Goal: Transaction & Acquisition: Purchase product/service

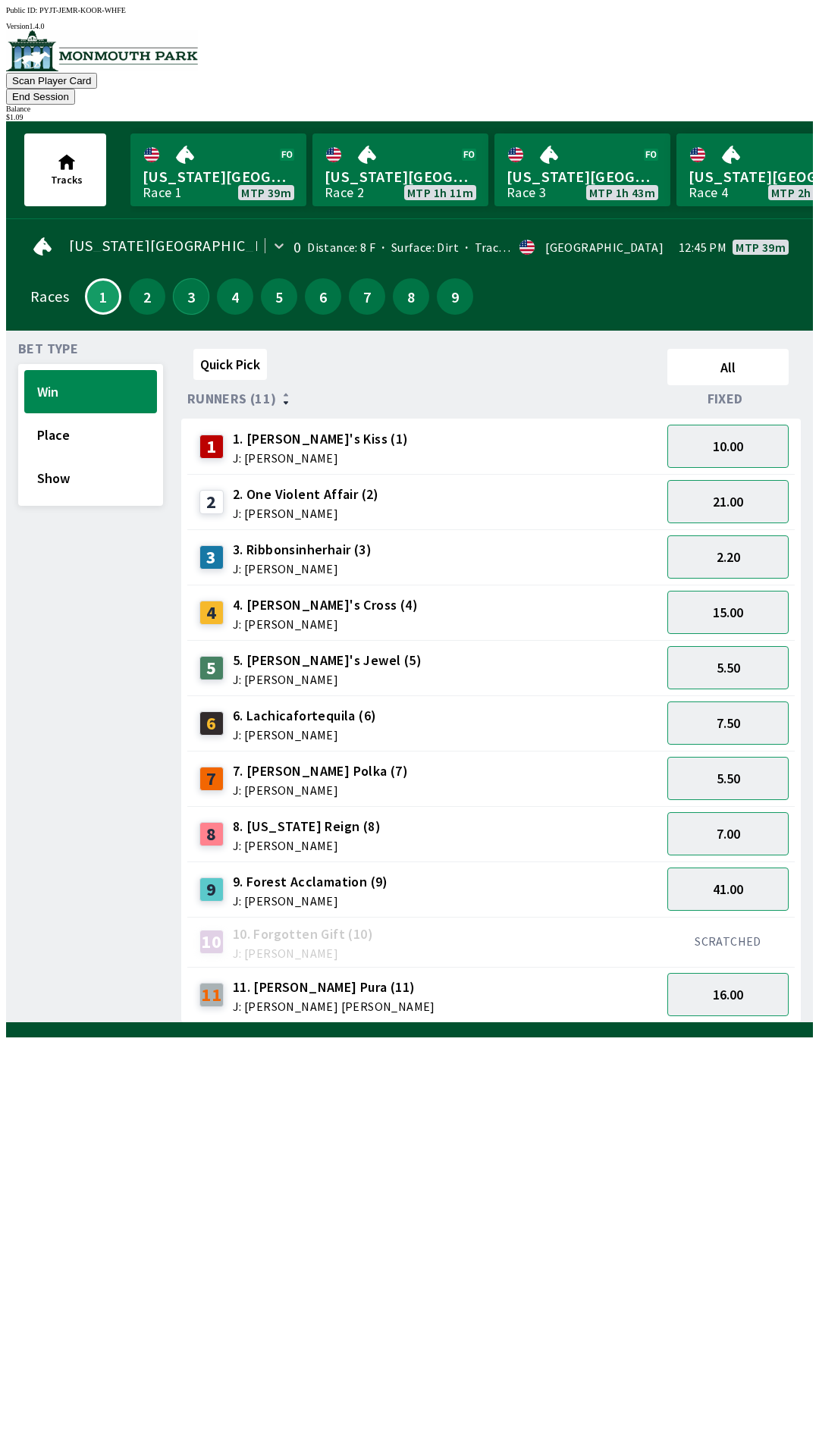
click at [177, 283] on button "3" at bounding box center [191, 296] width 36 height 36
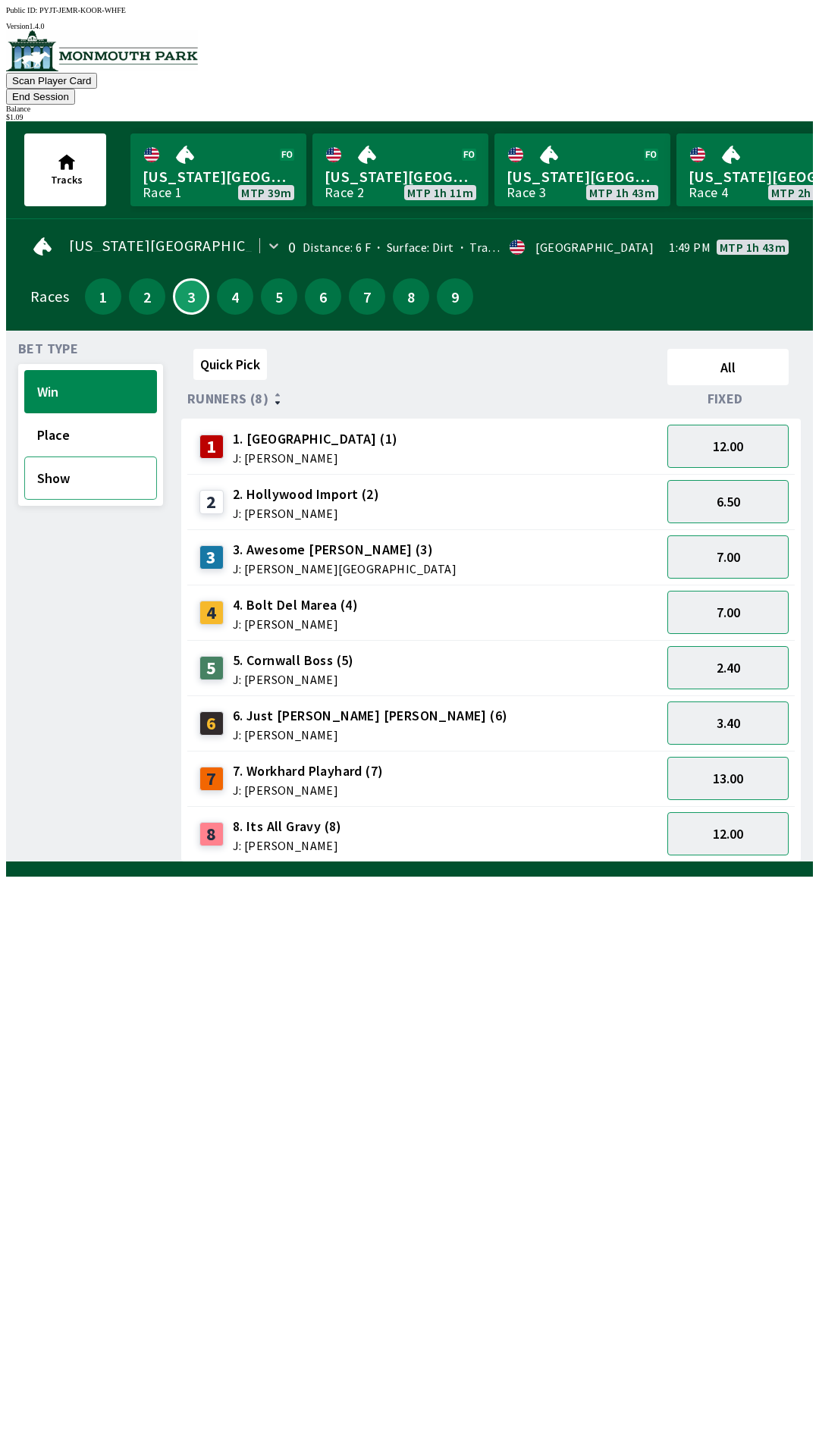
click at [63, 456] on button "Show" at bounding box center [90, 478] width 133 height 43
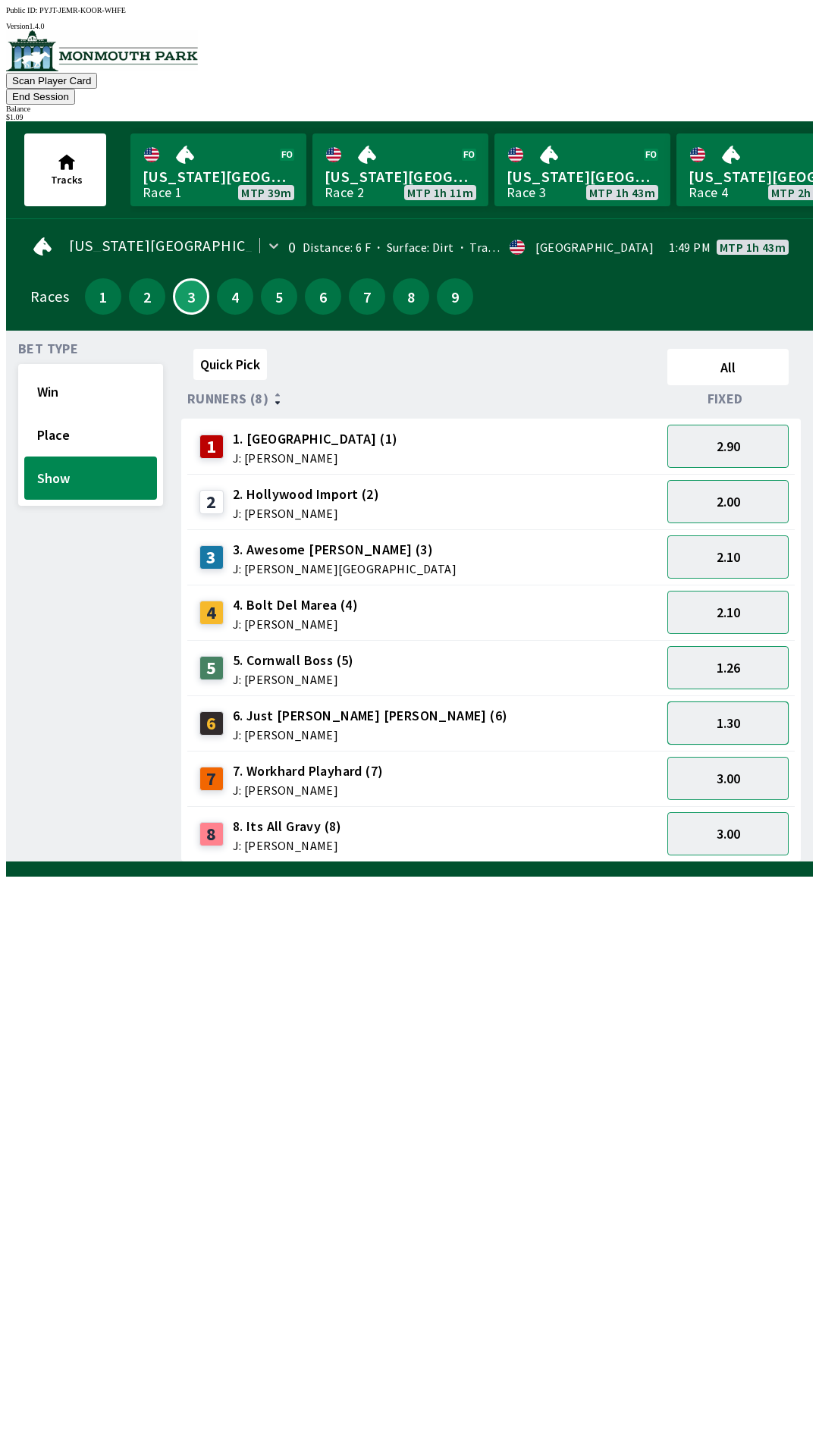
click at [736, 703] on button "1.30" at bounding box center [728, 723] width 121 height 43
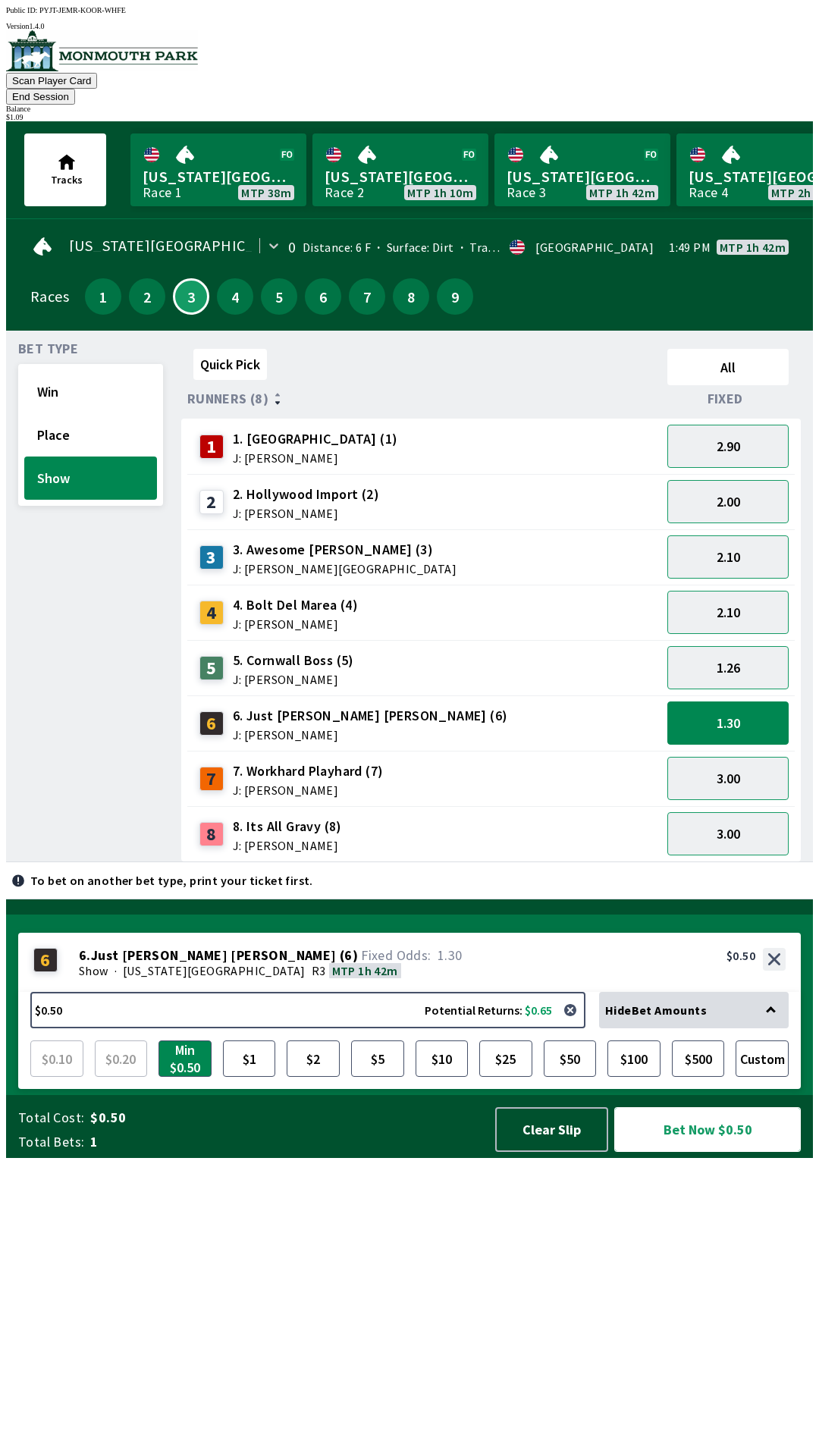
click at [702, 1152] on button "Bet Now $0.50" at bounding box center [708, 1129] width 187 height 44
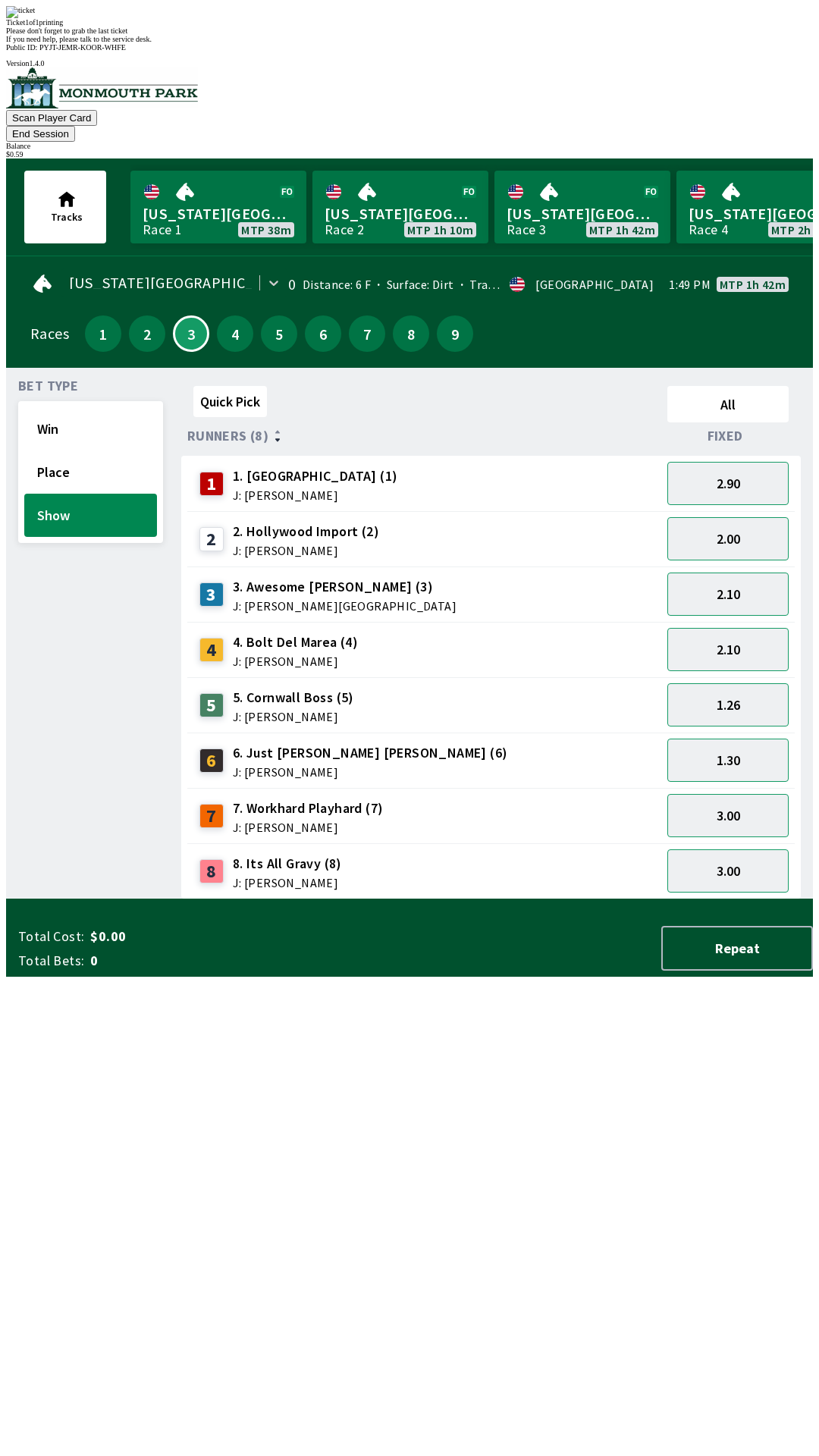
click at [67, 645] on div "Bet Type Win Place Show" at bounding box center [91, 639] width 145 height 520
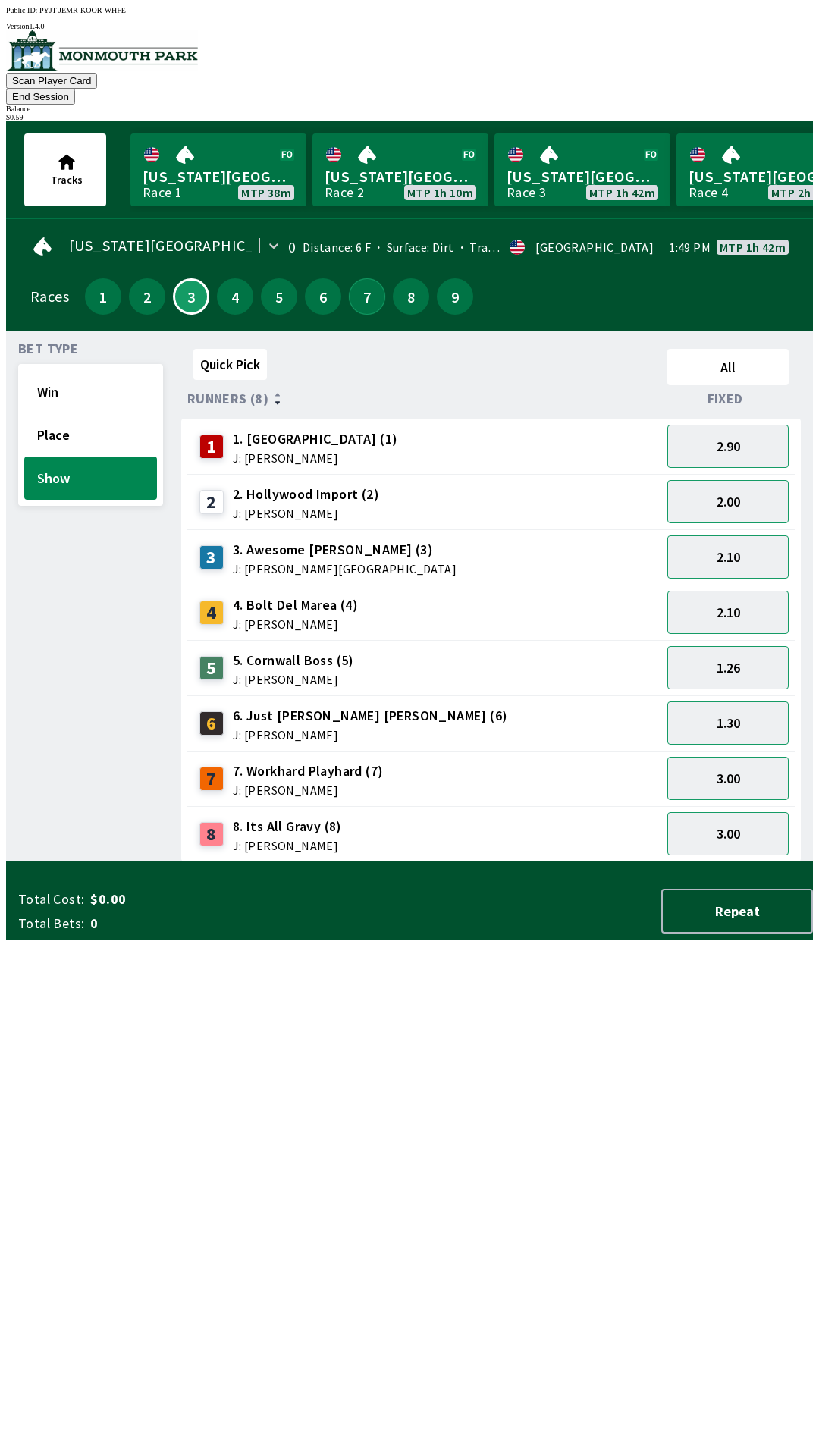
click at [357, 283] on button "7" at bounding box center [367, 296] width 36 height 36
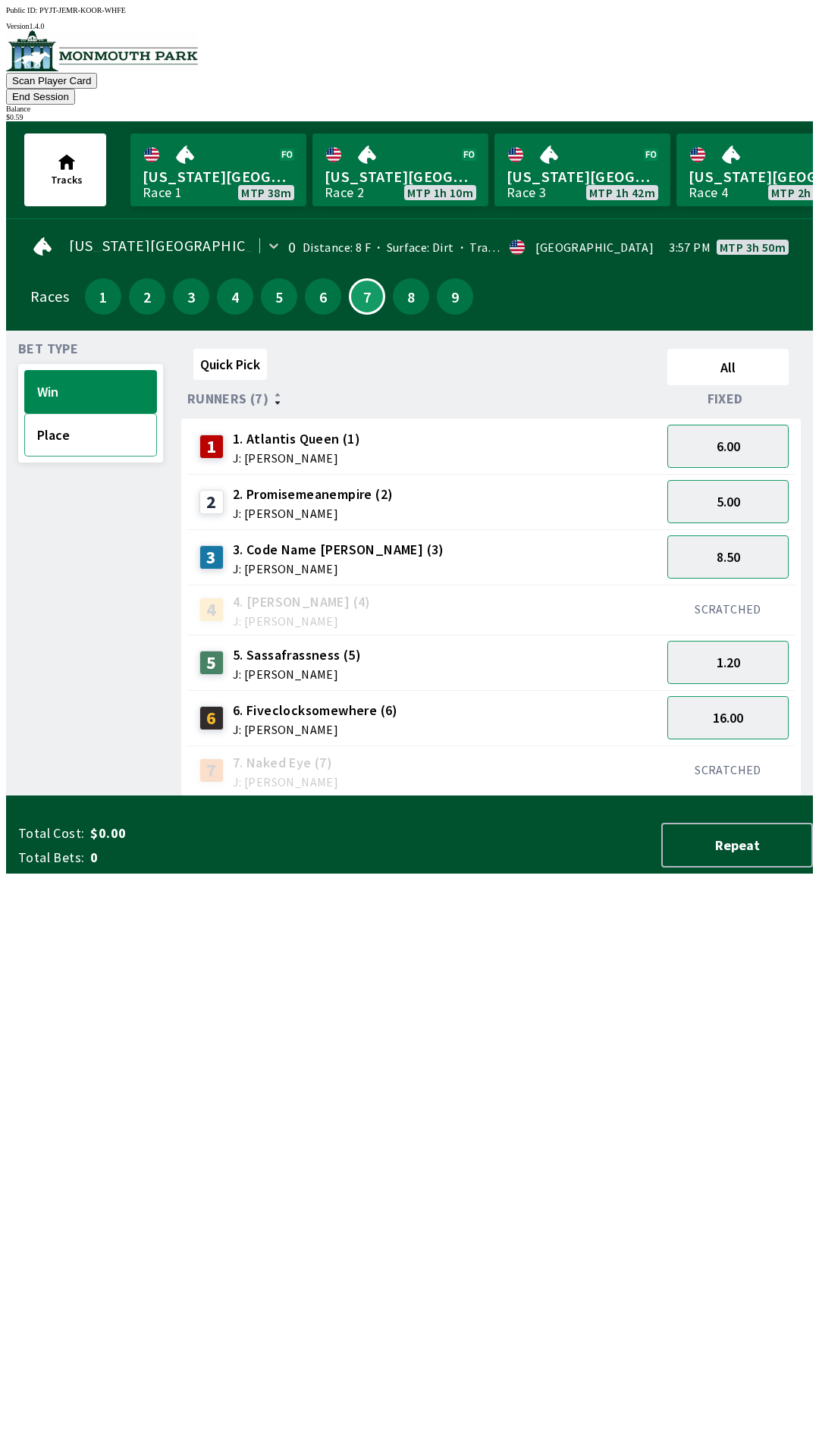
click at [60, 413] on button "Place" at bounding box center [90, 435] width 133 height 43
click at [742, 535] on button "2.90" at bounding box center [728, 557] width 121 height 43
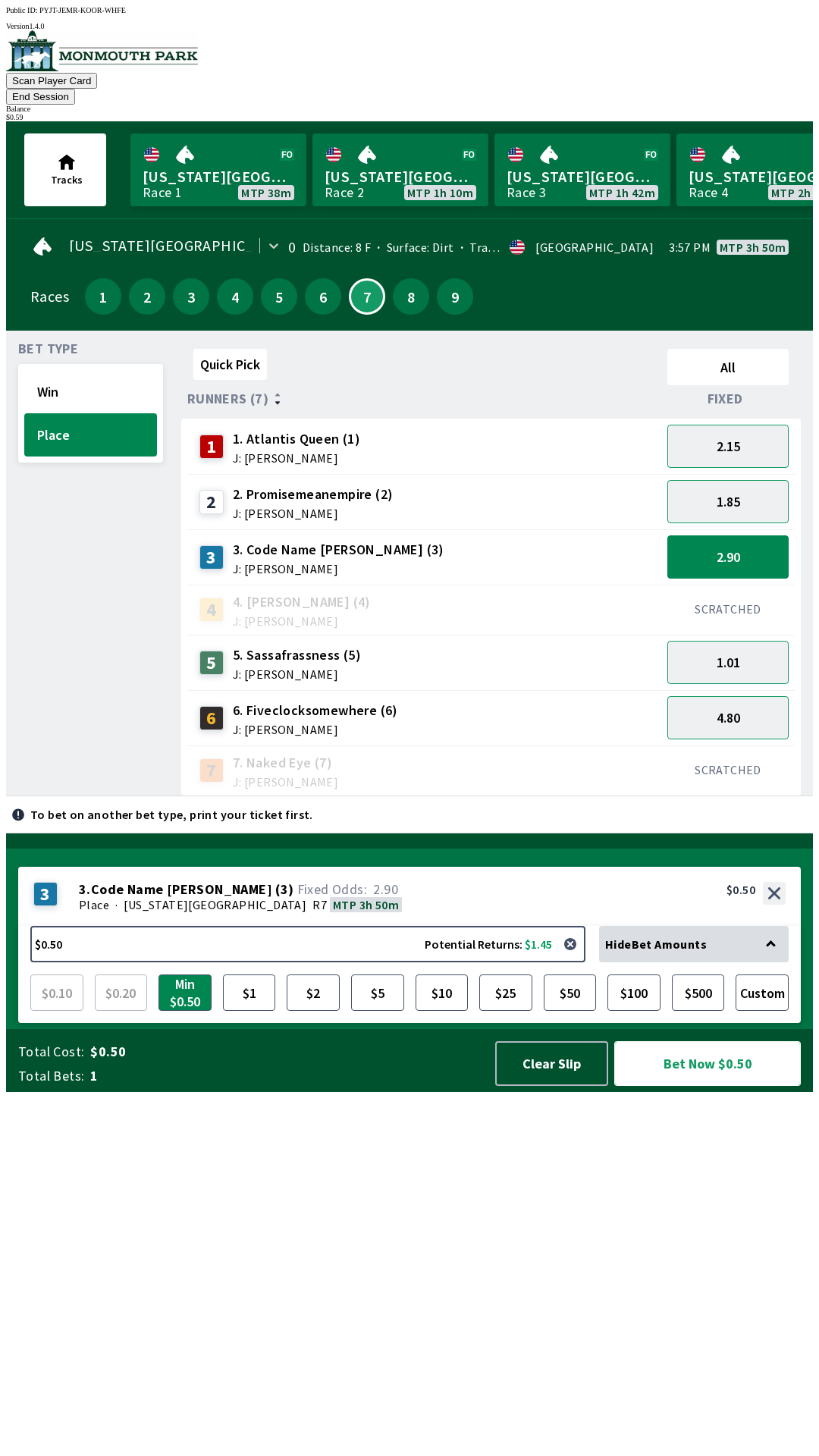
click at [695, 1086] on button "Bet Now $0.50" at bounding box center [708, 1063] width 187 height 44
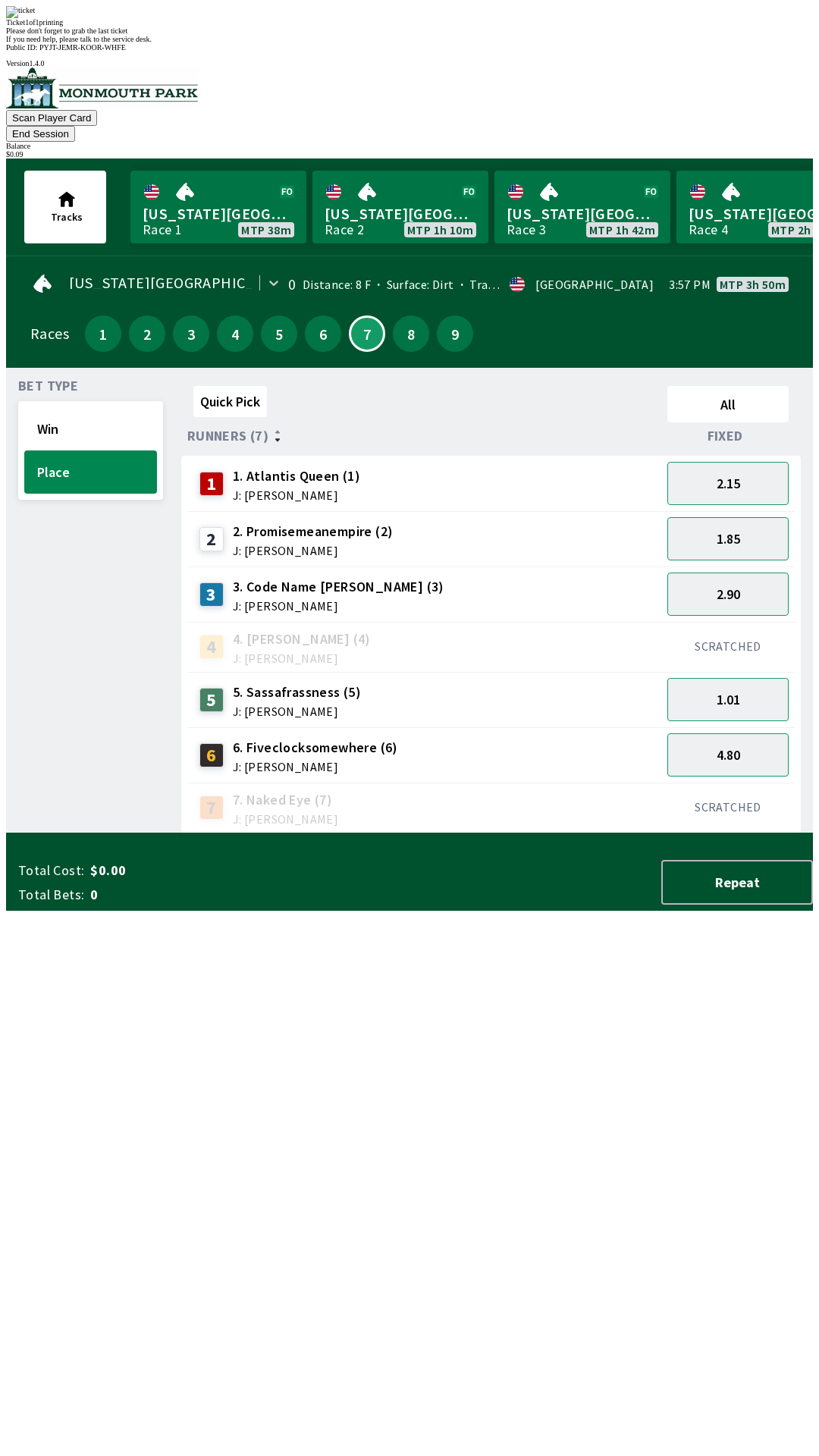
click at [18, 735] on div "Bet Type Win Place" at bounding box center [91, 606] width 145 height 454
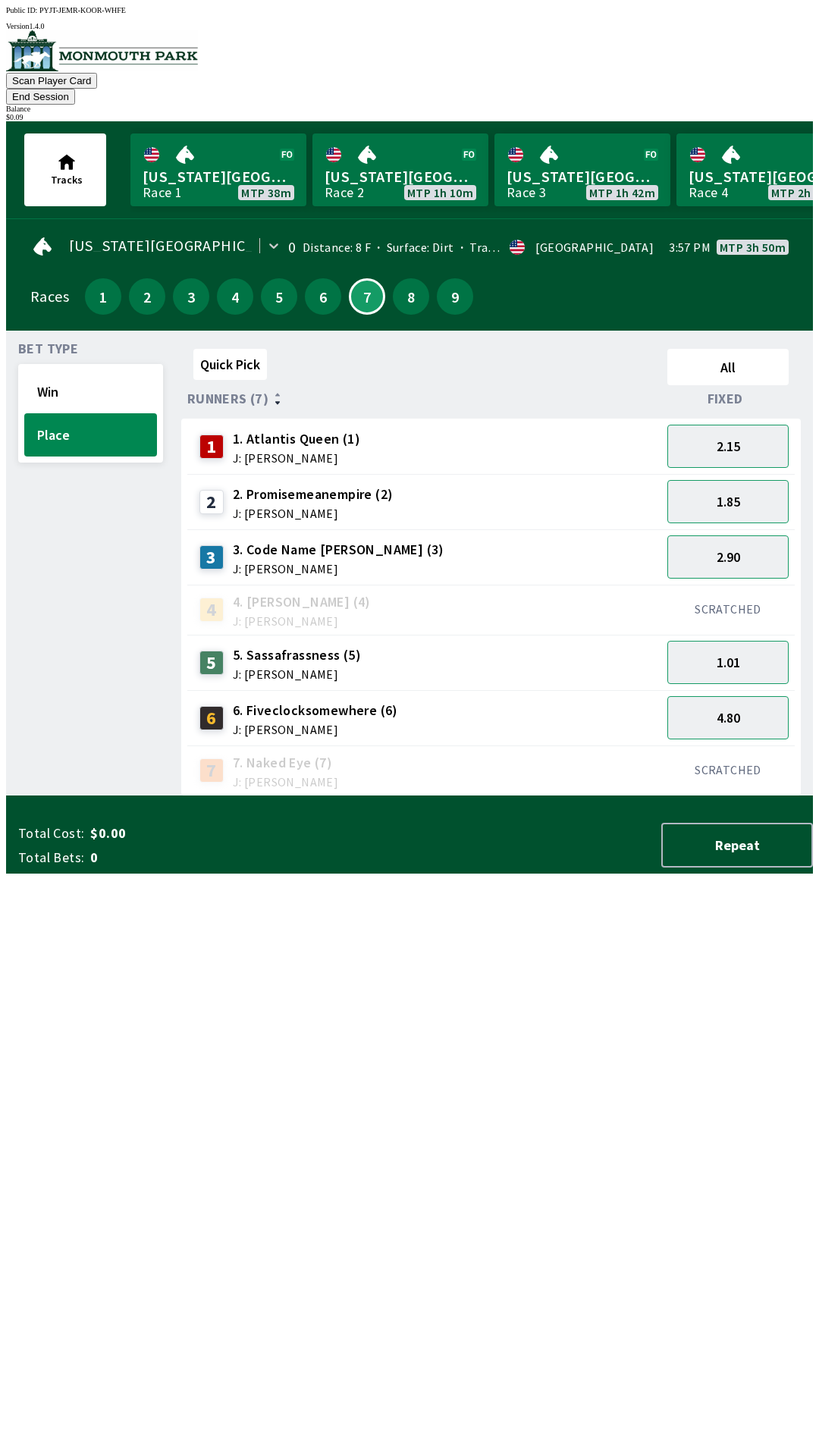
click at [75, 89] on button "End Session" at bounding box center [40, 96] width 69 height 16
